Goal: Task Accomplishment & Management: Use online tool/utility

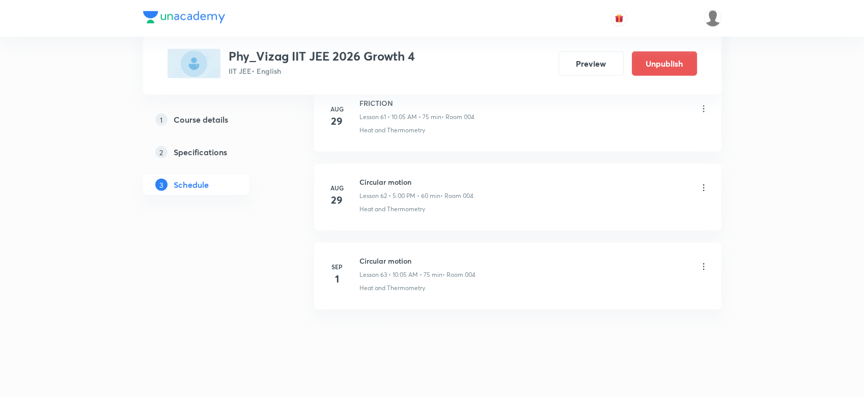
scroll to position [5382, 0]
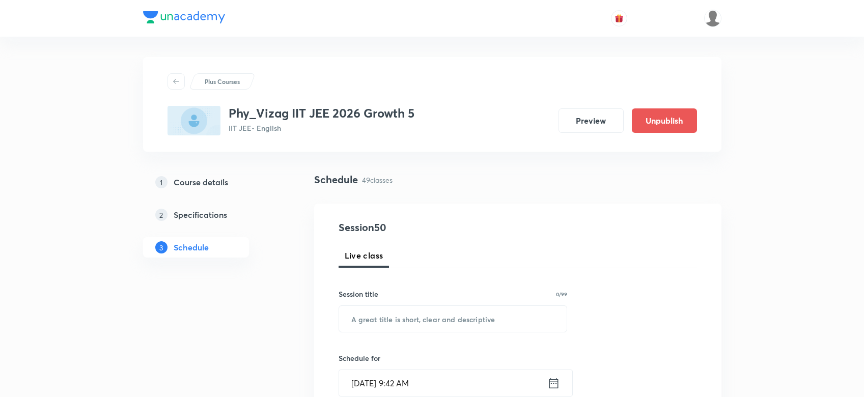
scroll to position [4212, 0]
